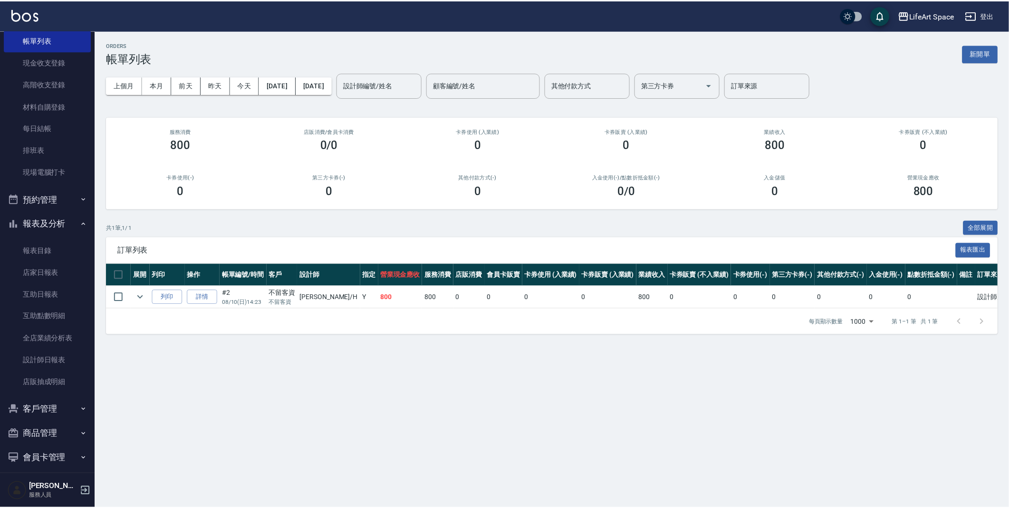
scroll to position [87, 0]
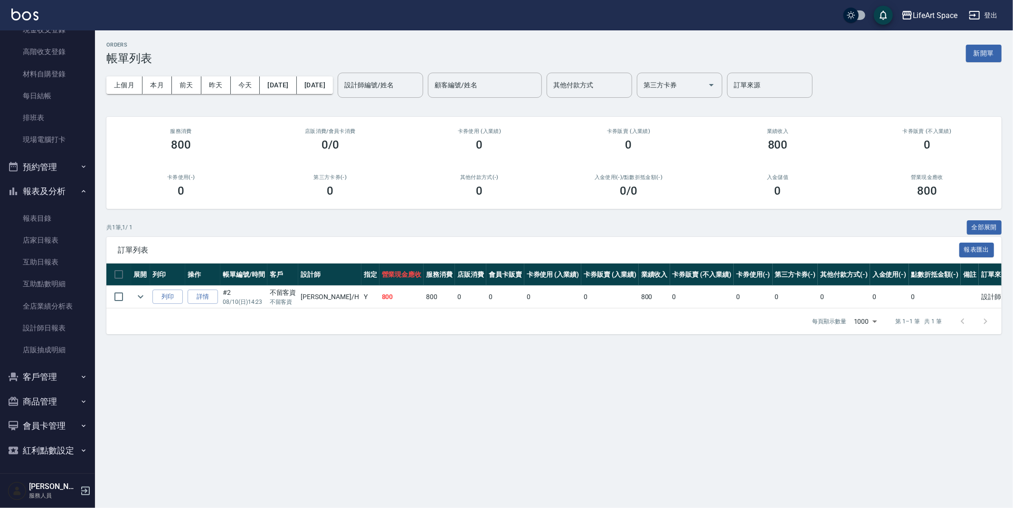
click at [47, 379] on button "客戶管理" at bounding box center [47, 377] width 87 height 25
click at [48, 403] on link "客戶列表" at bounding box center [47, 404] width 87 height 22
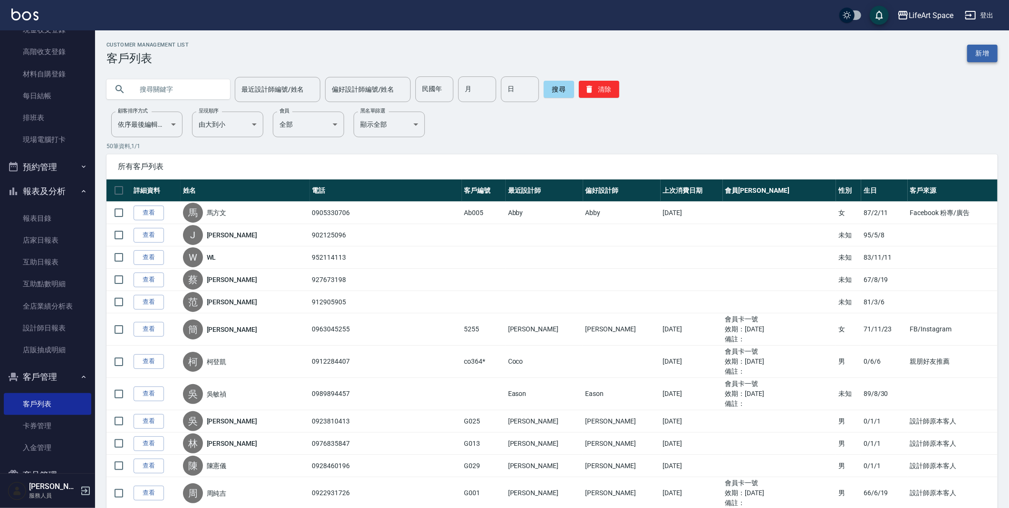
click at [992, 52] on link "新增" at bounding box center [982, 54] width 30 height 18
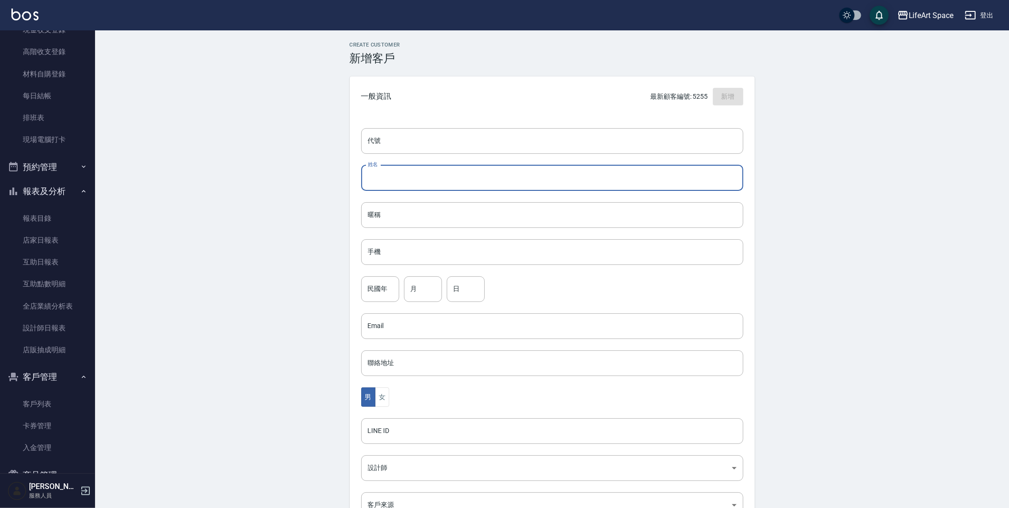
click at [446, 182] on input "姓名" at bounding box center [552, 178] width 382 height 26
type input "g"
type input "盧宥綸"
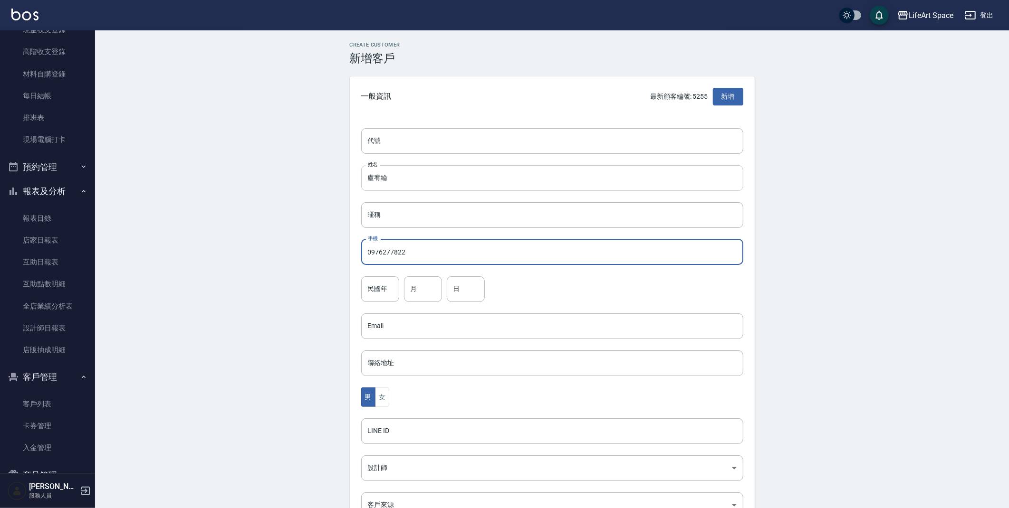
type input "0976277822"
type input "72"
type input "1"
type input "10"
click at [388, 391] on button "女" at bounding box center [382, 397] width 14 height 19
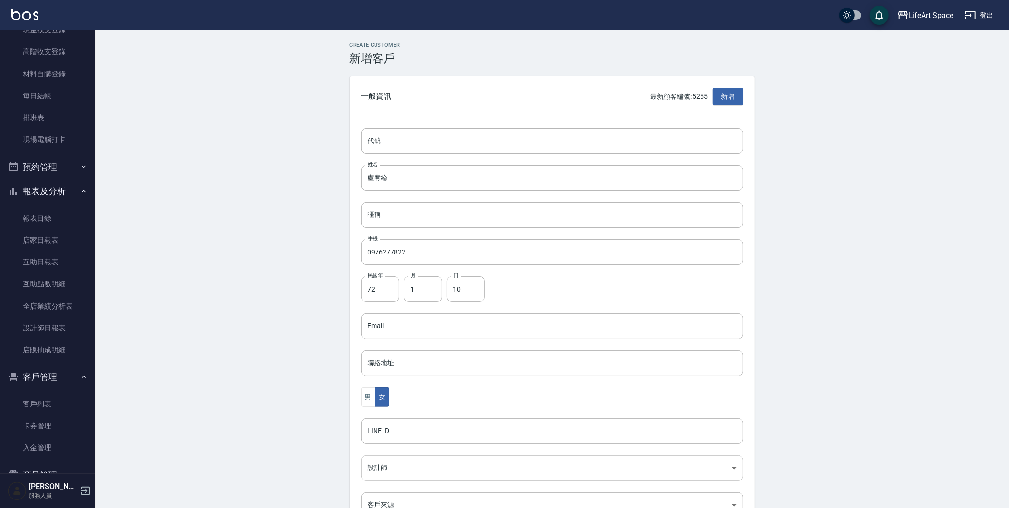
click at [410, 476] on body "LifeArt Space 登出 櫃檯作業 打帳單 帳單列表 現金收支登錄 高階收支登錄 材料自購登錄 每日結帳 排班表 現場電腦打卡 預約管理 預約管理 單…" at bounding box center [504, 309] width 1009 height 619
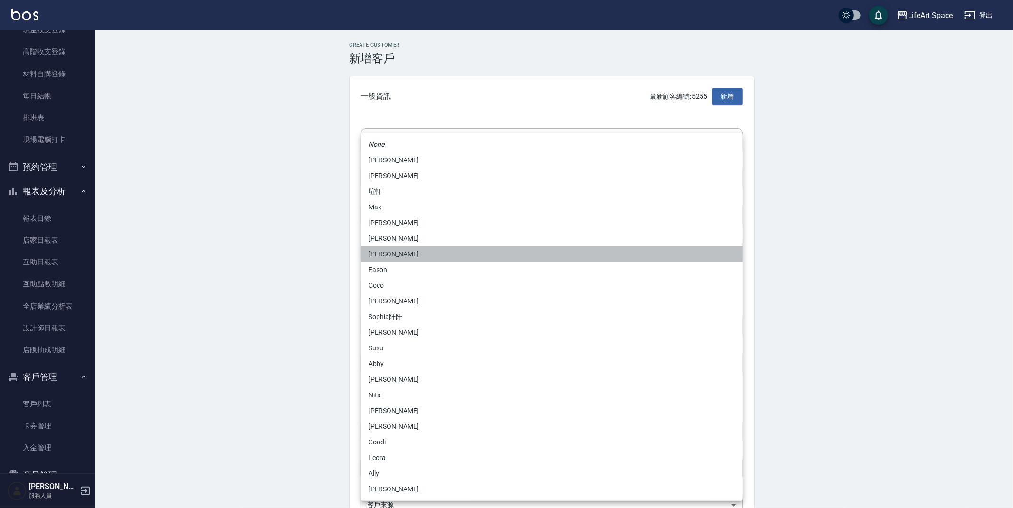
click at [403, 250] on li "[PERSON_NAME]" at bounding box center [552, 255] width 382 height 16
type input "b9bc185b-9e2c-4893-a19b-768c861452fa"
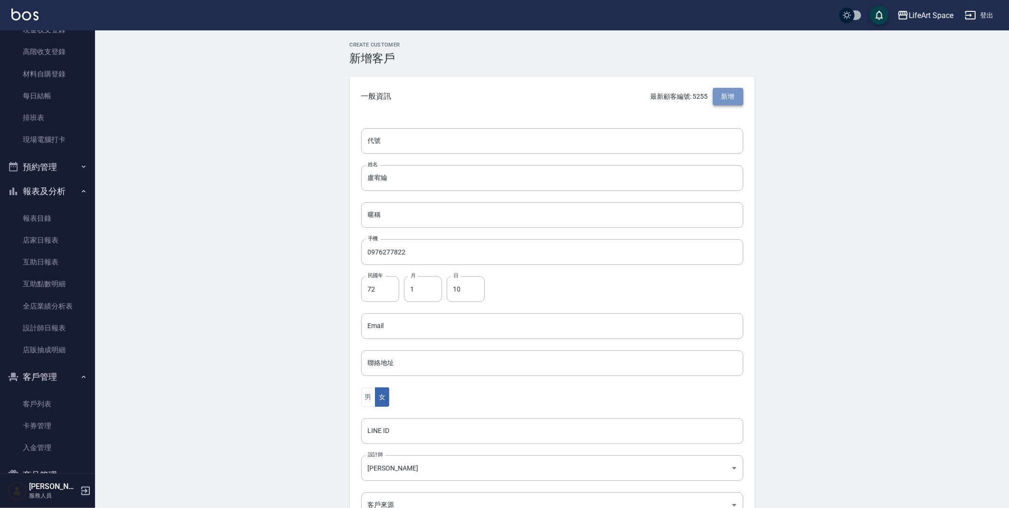
click at [740, 98] on button "新增" at bounding box center [728, 97] width 30 height 18
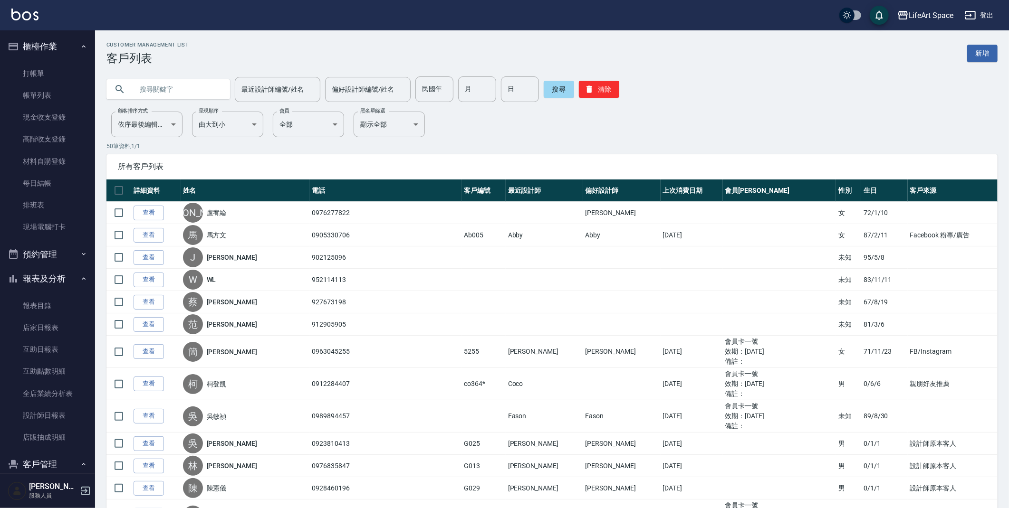
click at [185, 86] on input "text" at bounding box center [177, 89] width 89 height 26
type input "c"
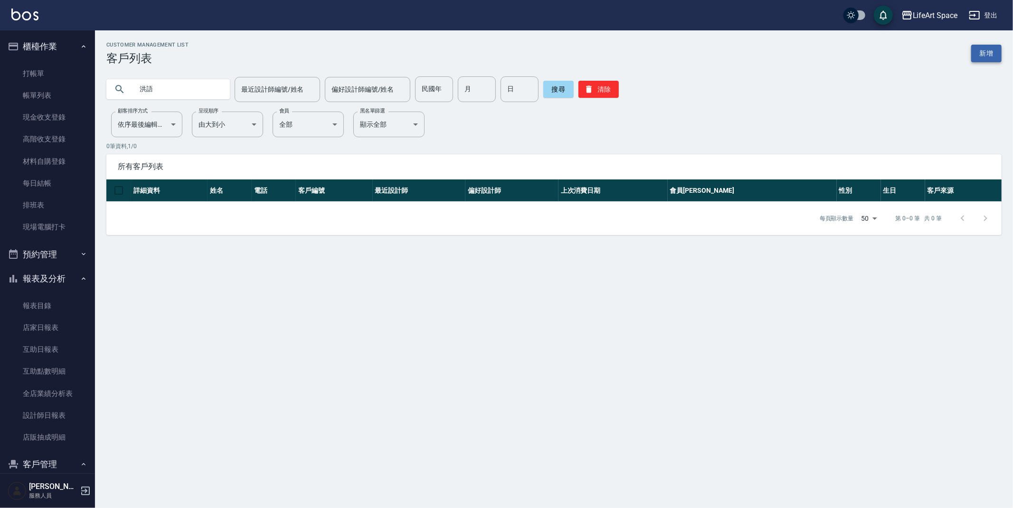
type input "洪語"
click at [991, 49] on link "新增" at bounding box center [987, 54] width 30 height 18
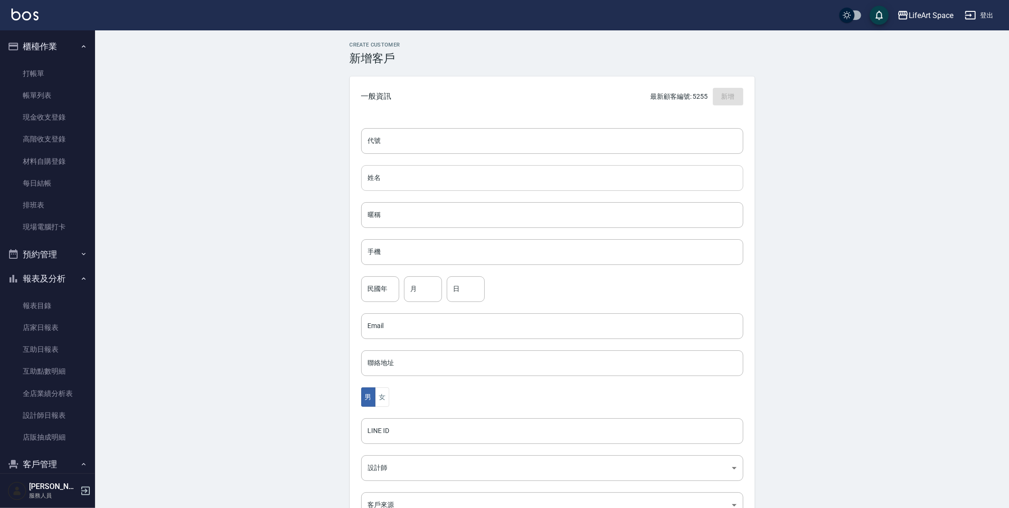
click at [421, 176] on input "姓名" at bounding box center [552, 178] width 382 height 26
type input "ㄎ"
type input "洪語聆"
type input "０"
type input "0937971830"
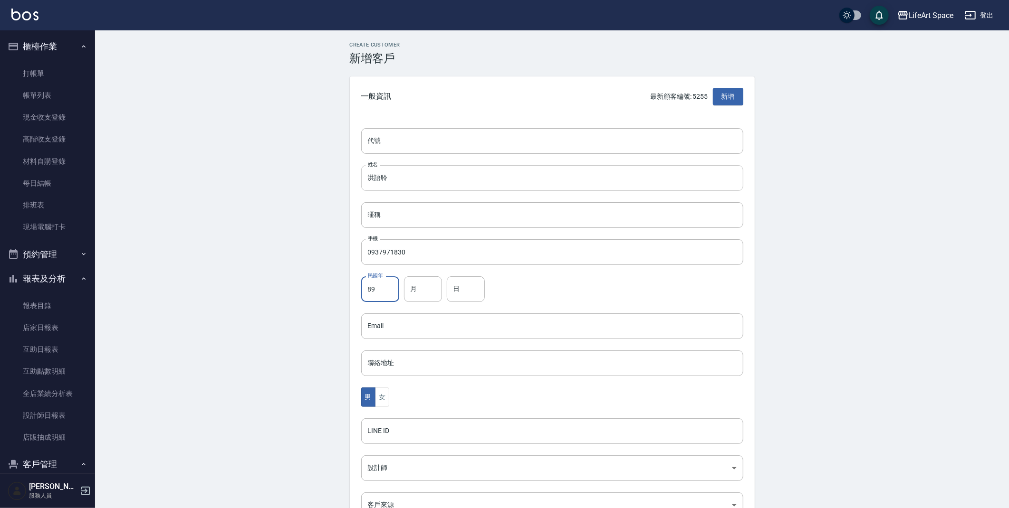
type input "89"
type input "8"
type input "30"
click at [387, 401] on button "女" at bounding box center [382, 397] width 14 height 19
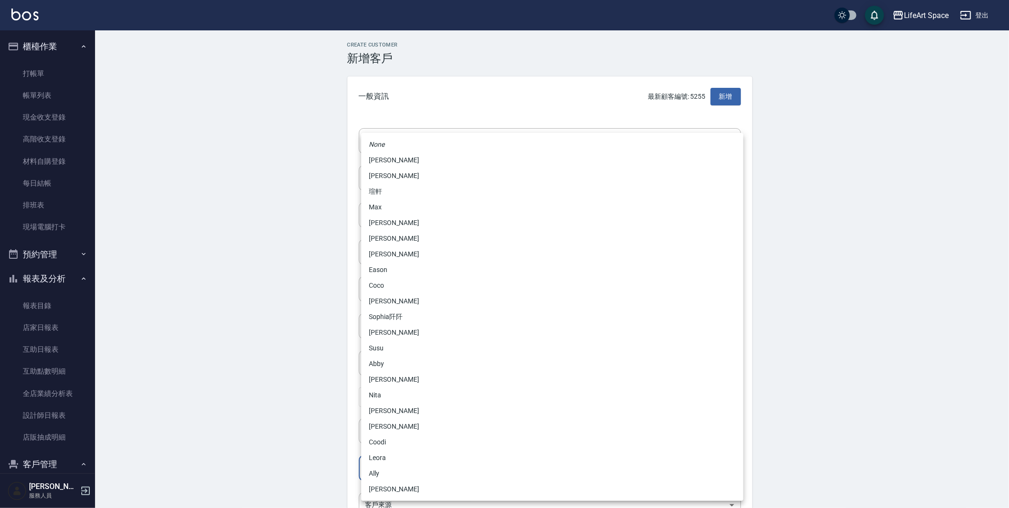
click at [402, 473] on body "LifeArt Space 登出 櫃檯作業 打帳單 帳單列表 現金收支登錄 高階收支登錄 材料自購登錄 每日結帳 排班表 現場電腦打卡 預約管理 預約管理 單…" at bounding box center [504, 309] width 1009 height 619
click at [383, 249] on li "[PERSON_NAME]" at bounding box center [552, 255] width 382 height 16
type input "b9bc185b-9e2c-4893-a19b-768c861452fa"
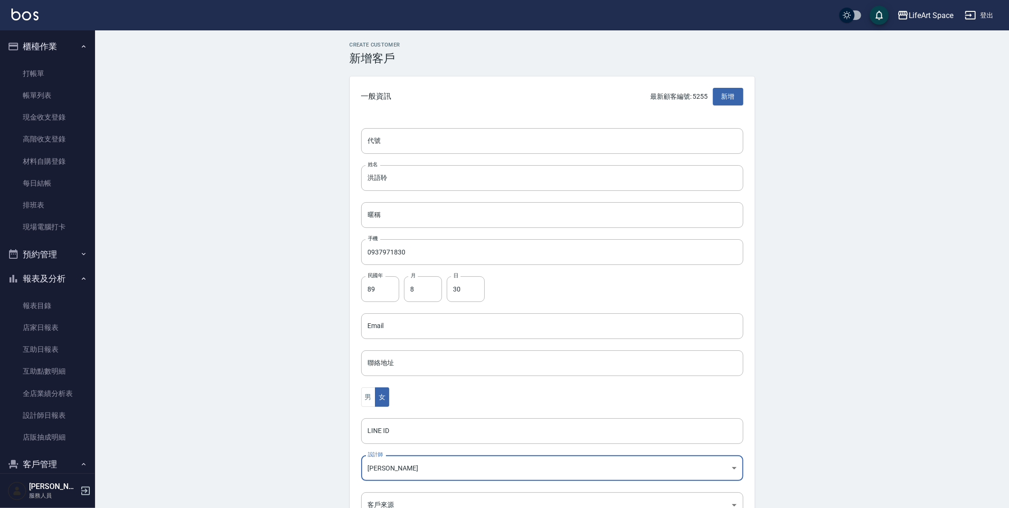
scroll to position [110, 0]
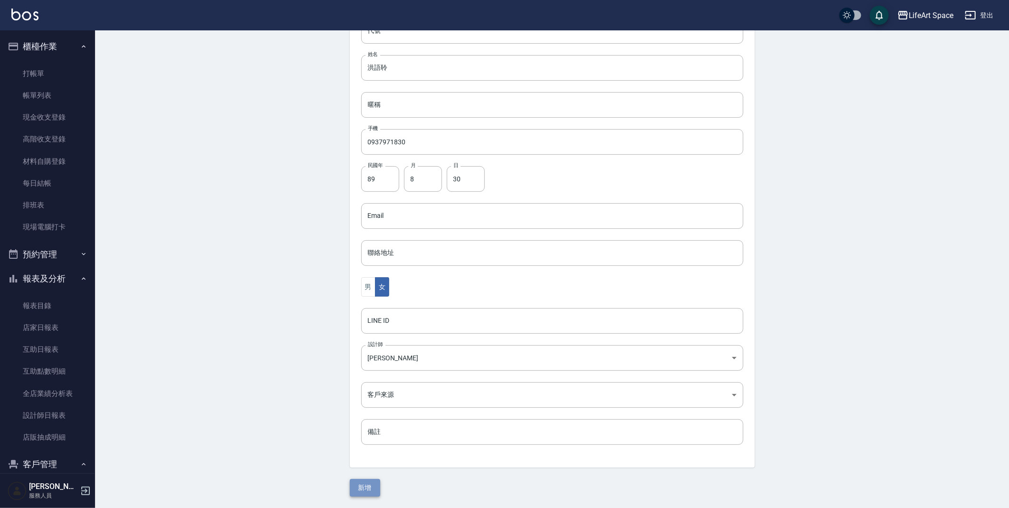
click at [380, 486] on button "新增" at bounding box center [365, 488] width 30 height 18
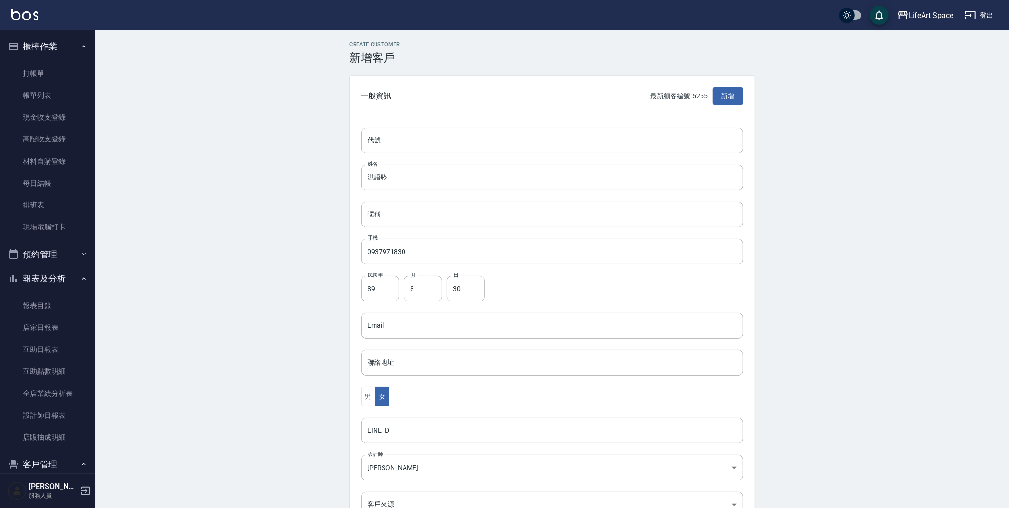
scroll to position [0, 0]
click at [52, 94] on link "帳單列表" at bounding box center [47, 96] width 87 height 22
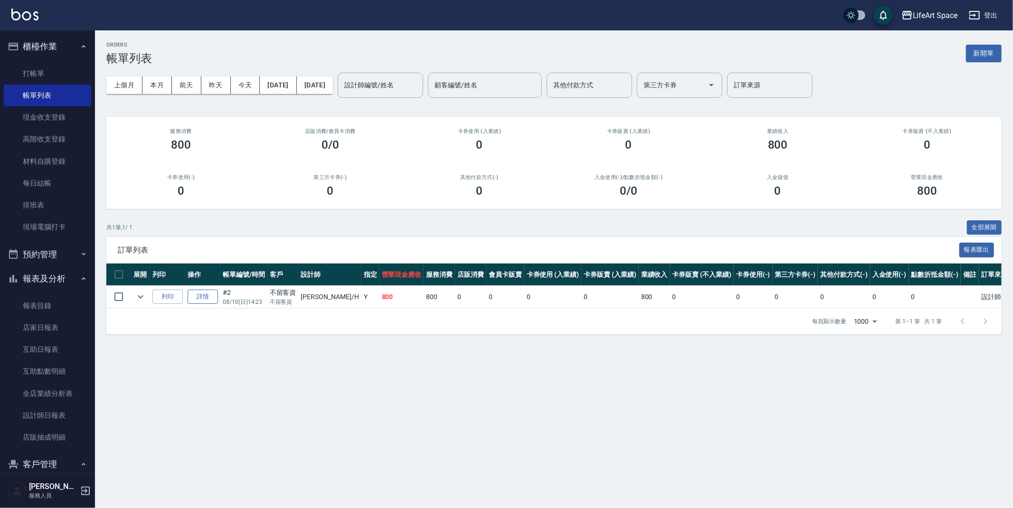
click at [206, 291] on link "詳情" at bounding box center [203, 297] width 30 height 15
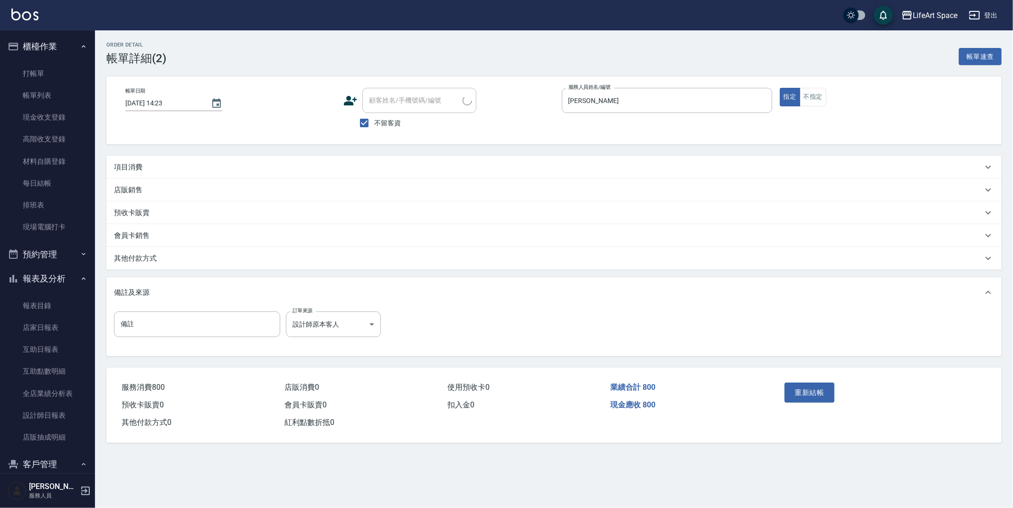
type input "[DATE] 14:23"
checkbox input "true"
type input "[PERSON_NAME]"
type input "設計師原本客人"
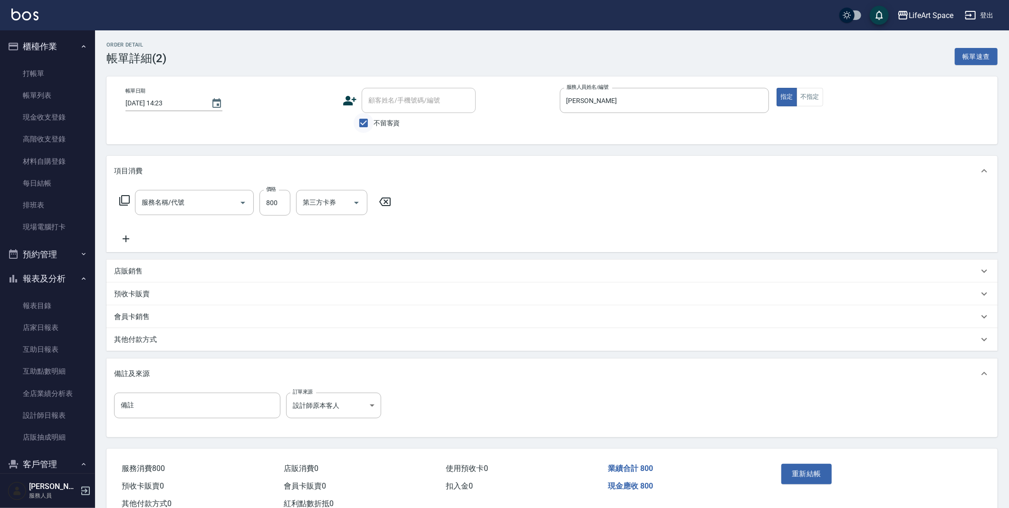
type input "201 剪髮(201)"
click at [363, 125] on input "不留客資" at bounding box center [363, 123] width 20 height 20
checkbox input "false"
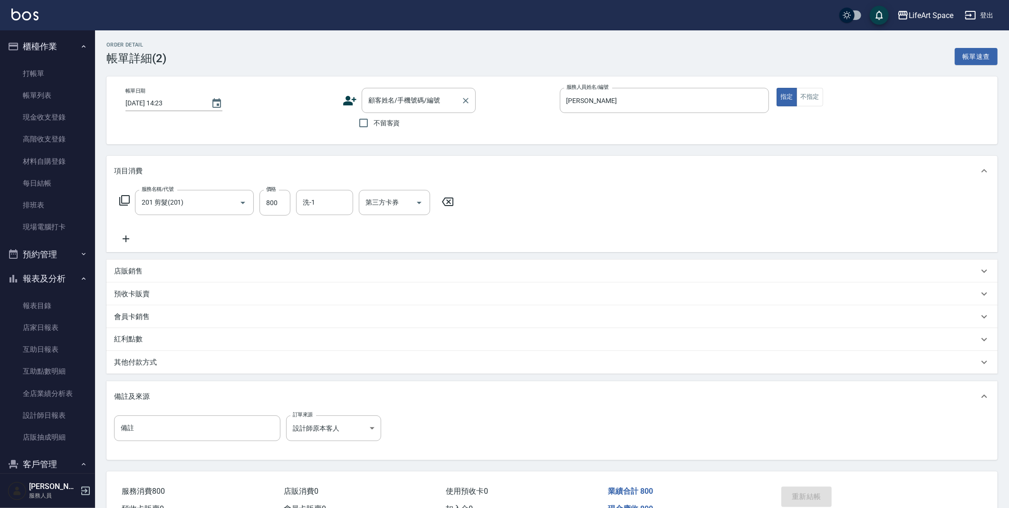
click at [396, 99] on div "顧客姓名/手機號碼/編號 顧客姓名/手機號碼/編號" at bounding box center [419, 100] width 114 height 25
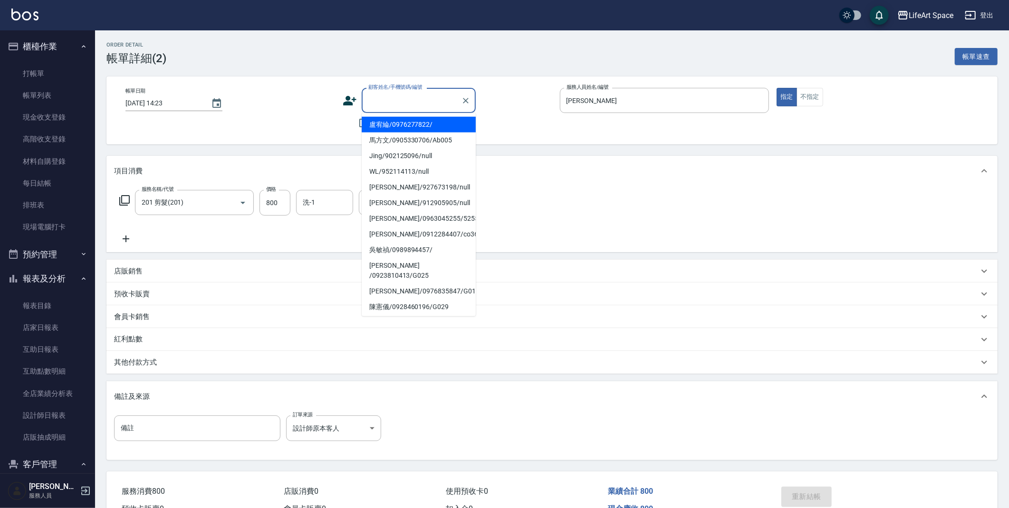
click at [387, 121] on li "盧宥綸/0976277822/" at bounding box center [419, 125] width 114 height 16
type input "盧宥綸/0976277822/"
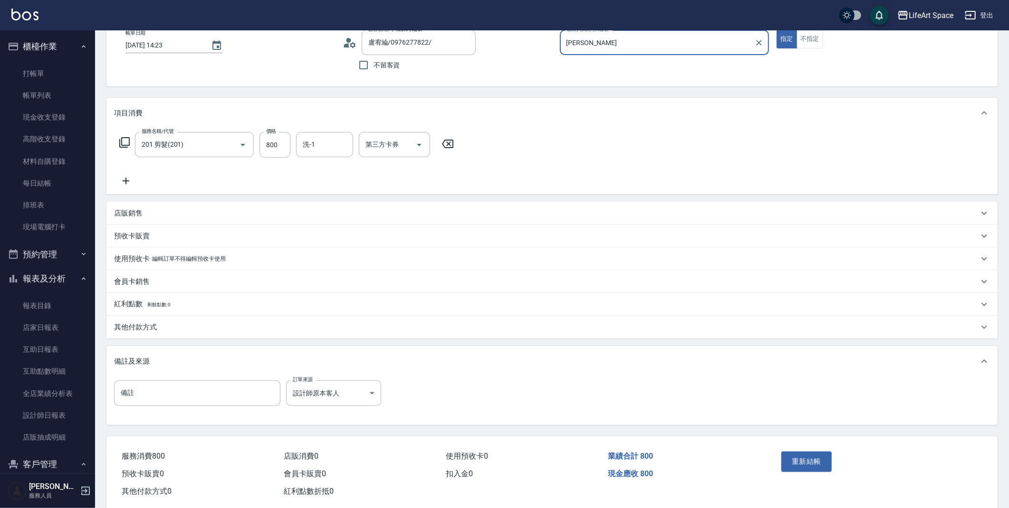
scroll to position [76, 0]
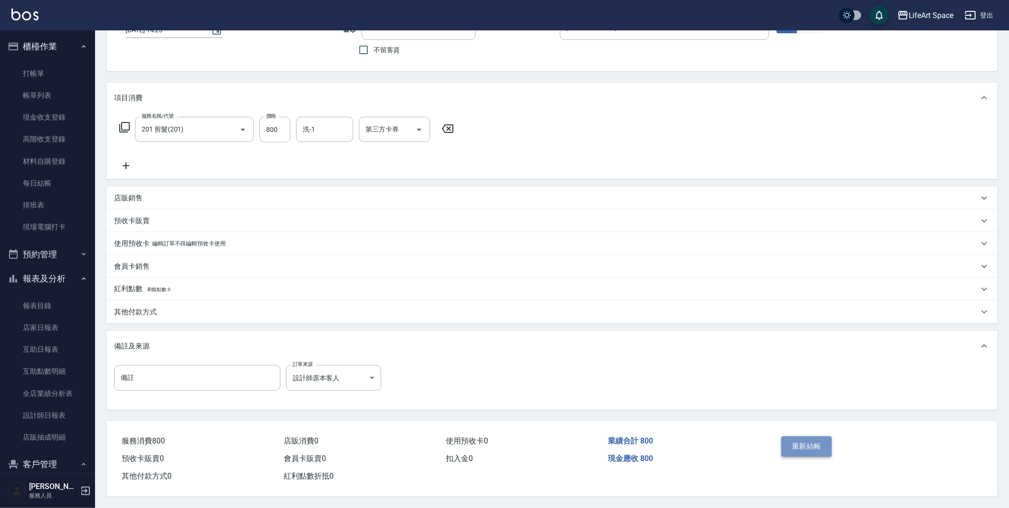
click at [807, 448] on button "重新結帳" at bounding box center [806, 447] width 50 height 20
